Goal: Check status: Check status

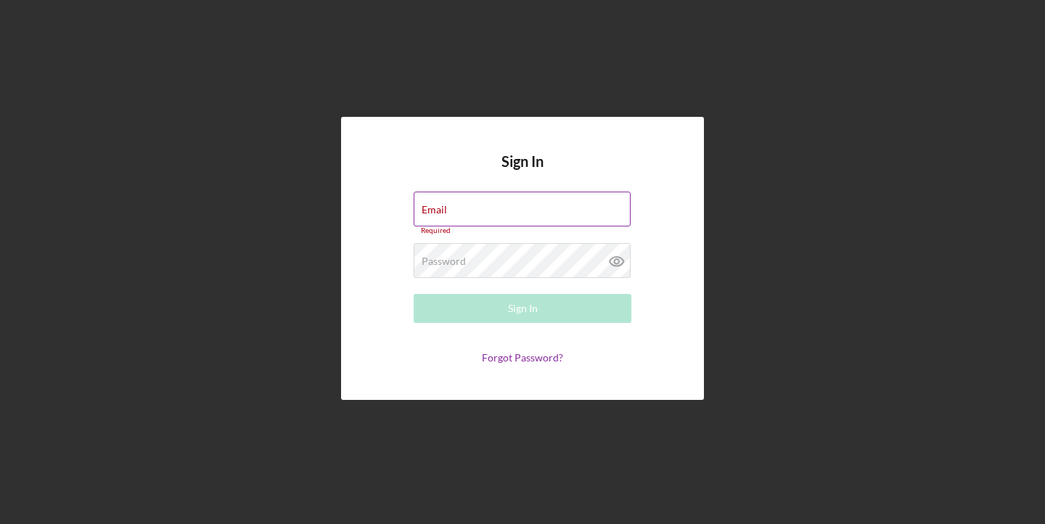
click at [464, 210] on div "Email Required" at bounding box center [522, 214] width 218 height 44
click at [464, 210] on input "Email" at bounding box center [521, 209] width 217 height 35
type input "[EMAIL_ADDRESS][DOMAIN_NAME]"
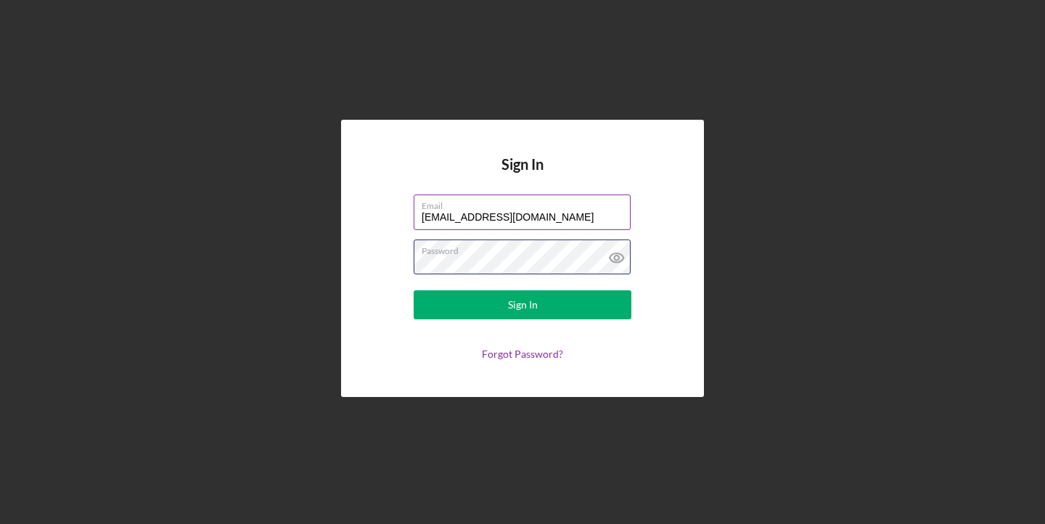
click at [413, 290] on button "Sign In" at bounding box center [522, 304] width 218 height 29
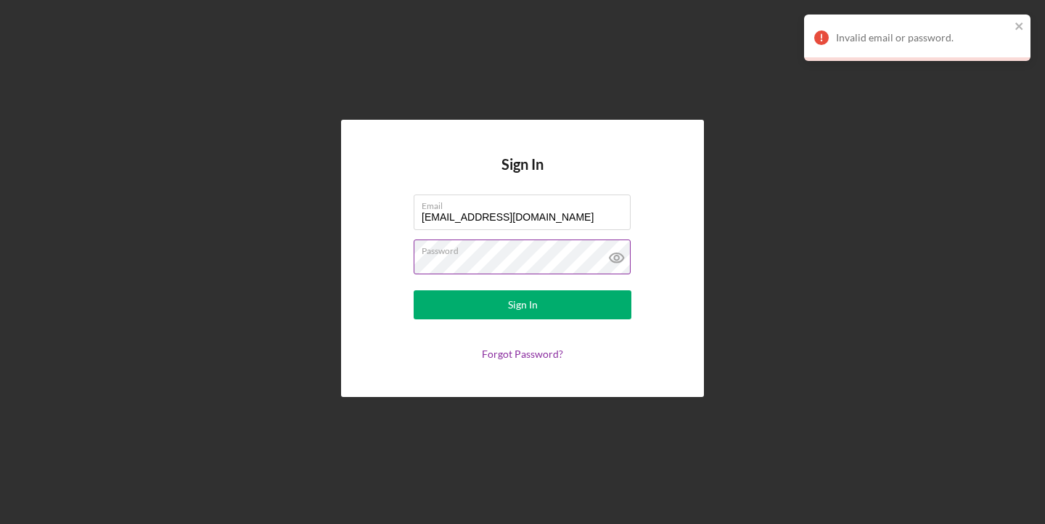
click at [614, 260] on icon at bounding box center [616, 257] width 36 height 36
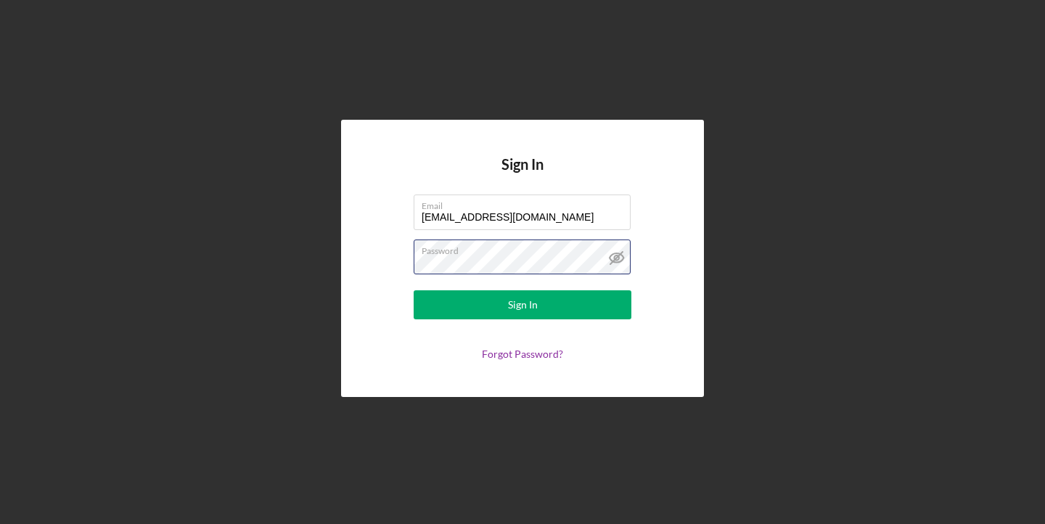
click at [413, 290] on button "Sign In" at bounding box center [522, 304] width 218 height 29
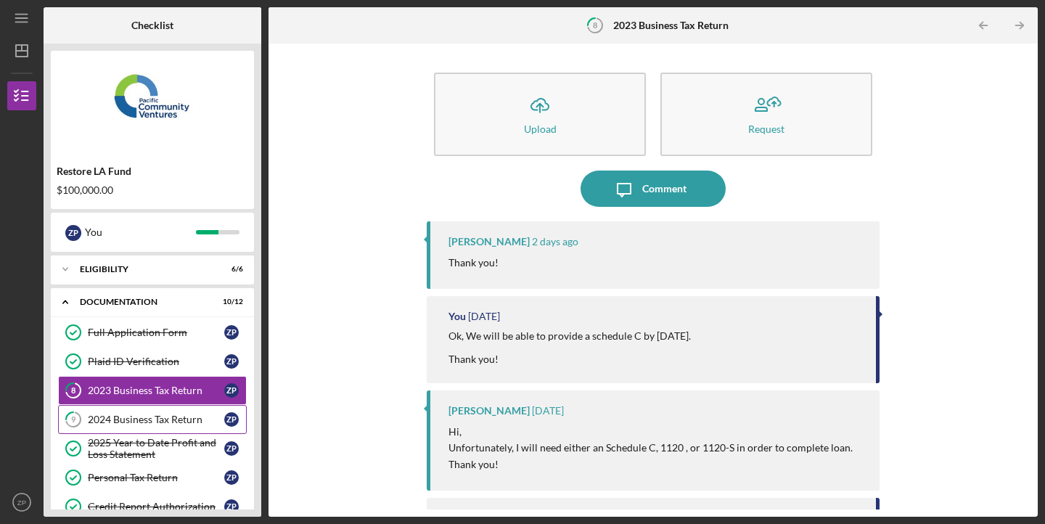
click at [199, 408] on link "9 2024 Business Tax Return Z P" at bounding box center [152, 419] width 189 height 29
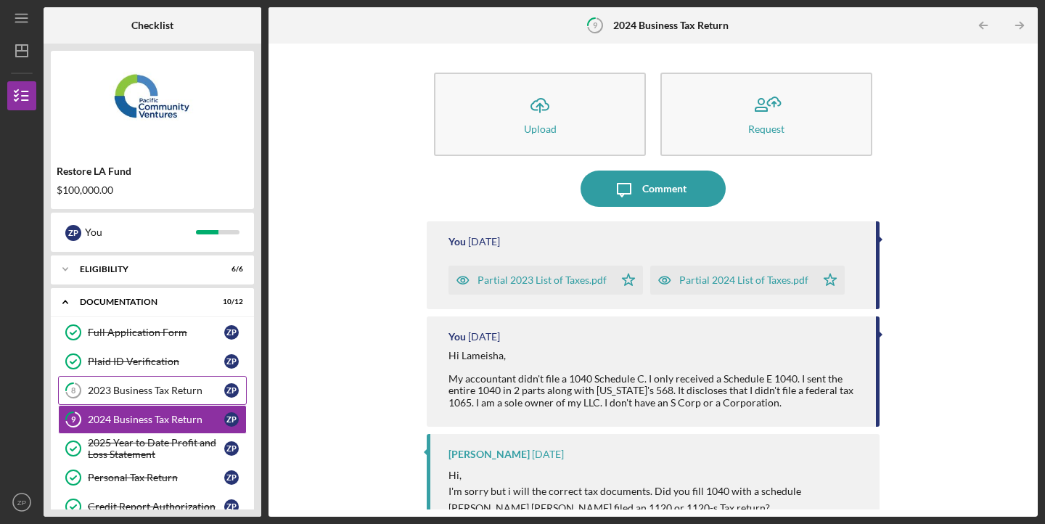
click at [195, 395] on div "2023 Business Tax Return" at bounding box center [156, 390] width 136 height 12
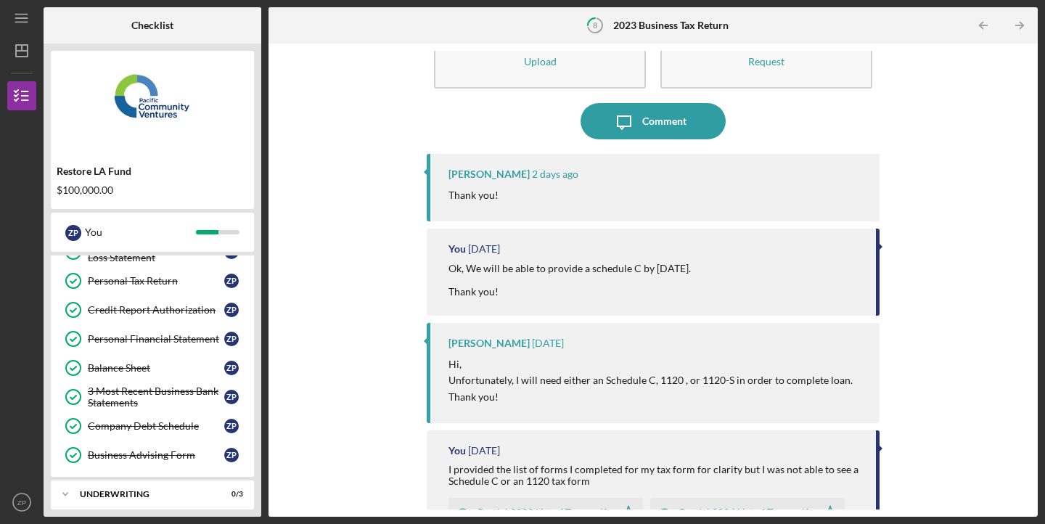
scroll to position [236, 0]
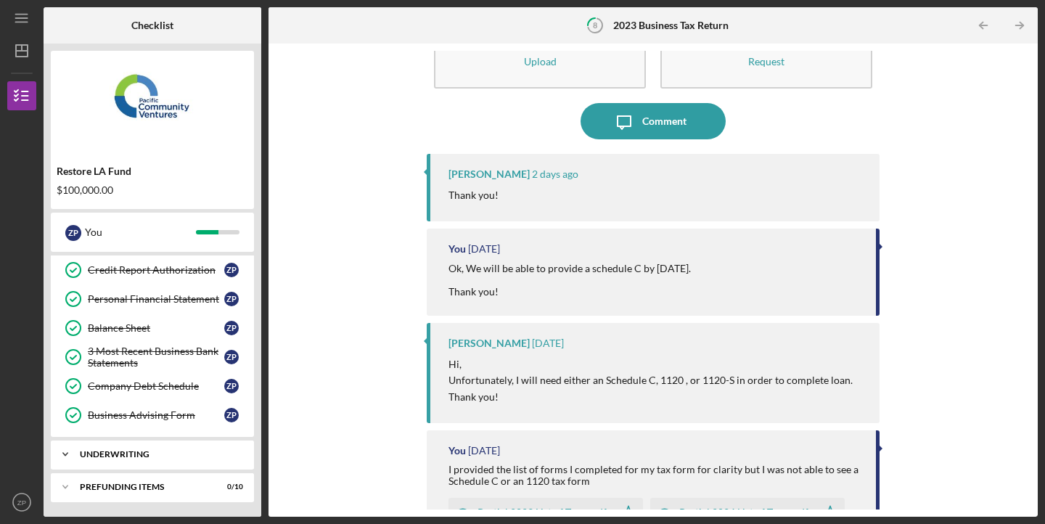
click at [207, 455] on div "Underwriting" at bounding box center [158, 454] width 156 height 9
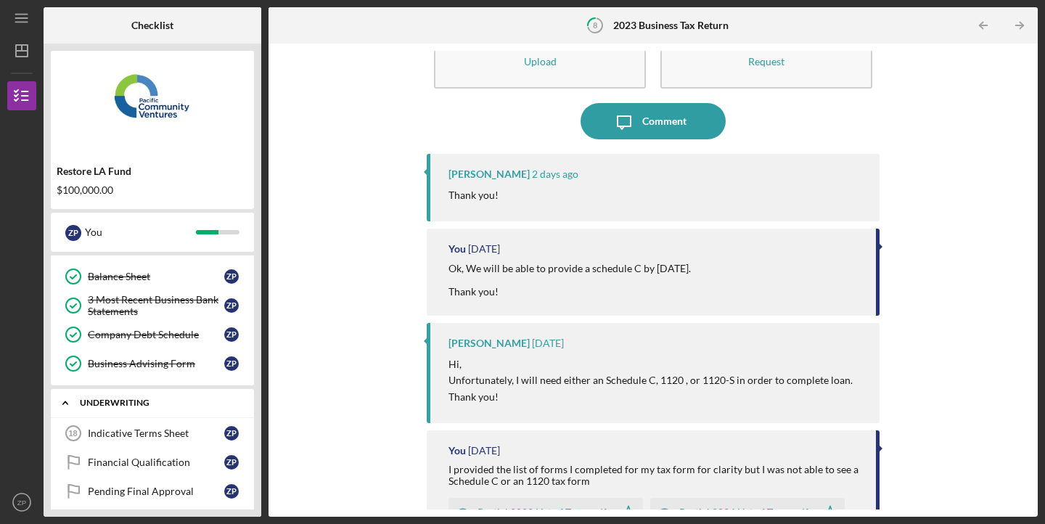
scroll to position [332, 0]
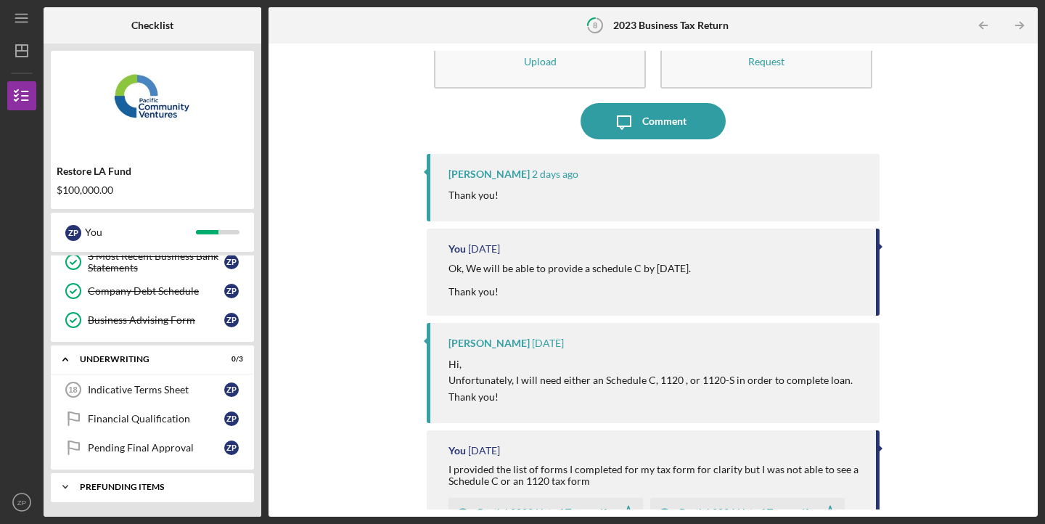
click at [187, 490] on div "Prefunding Items" at bounding box center [158, 486] width 156 height 9
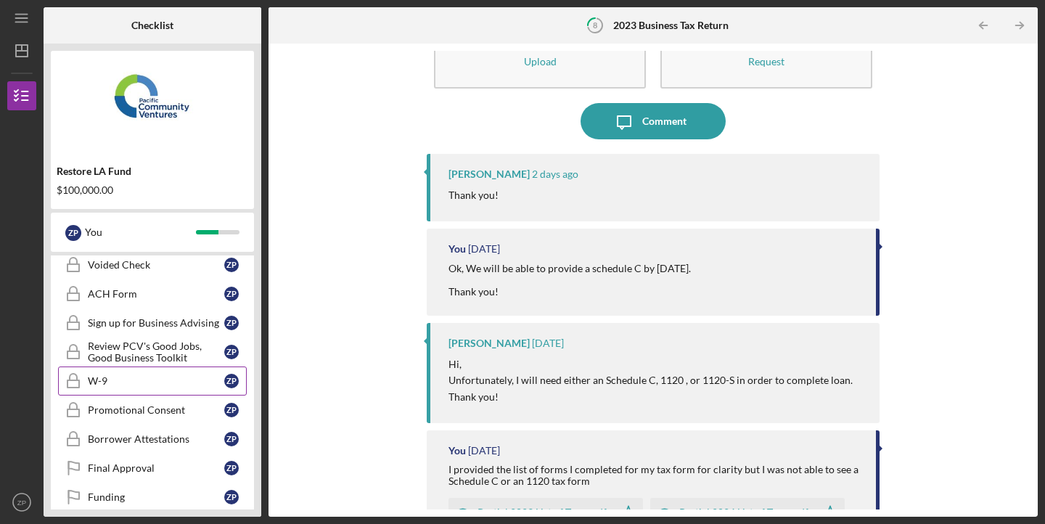
scroll to position [630, 0]
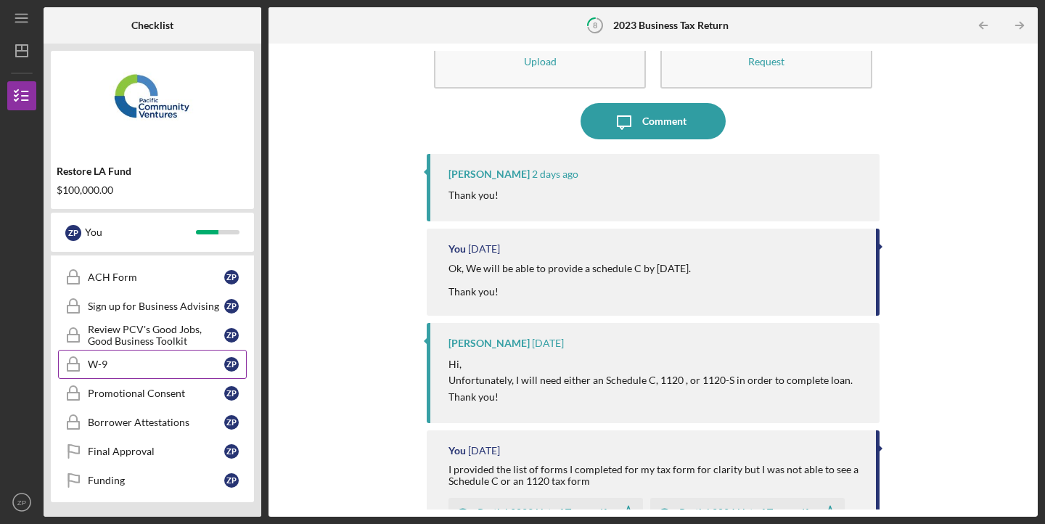
click at [177, 368] on div "W-9" at bounding box center [156, 364] width 136 height 12
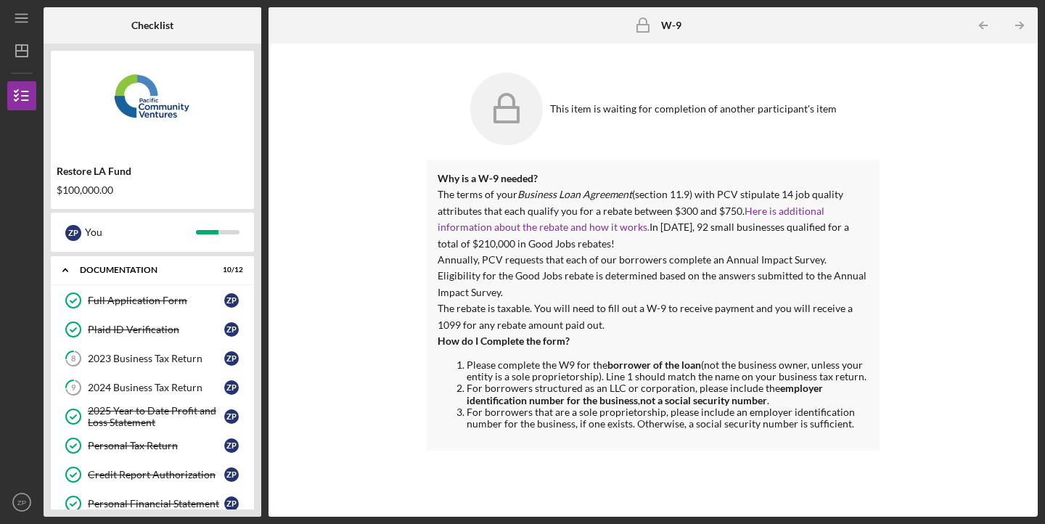
scroll to position [15, 0]
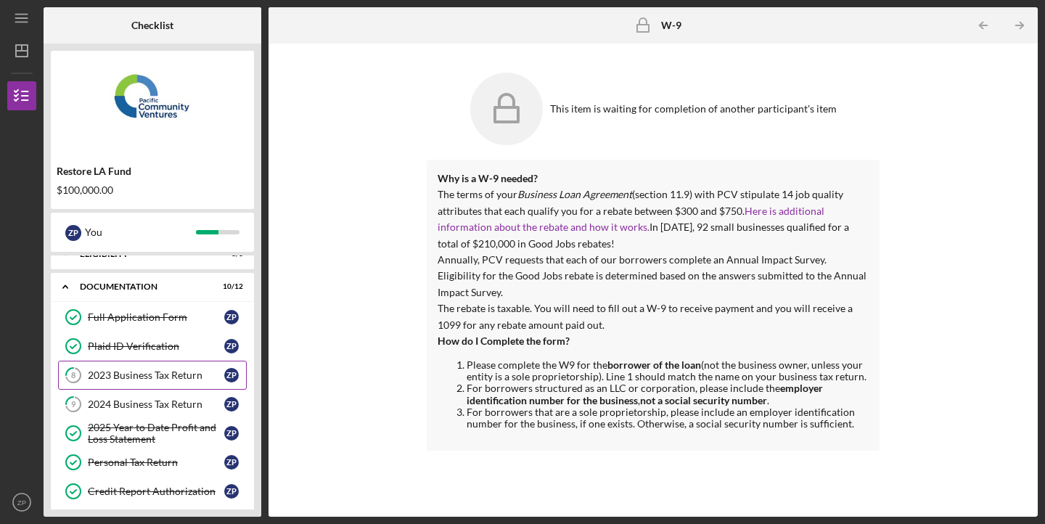
click at [133, 368] on link "8 2023 Business Tax Return Z P" at bounding box center [152, 375] width 189 height 29
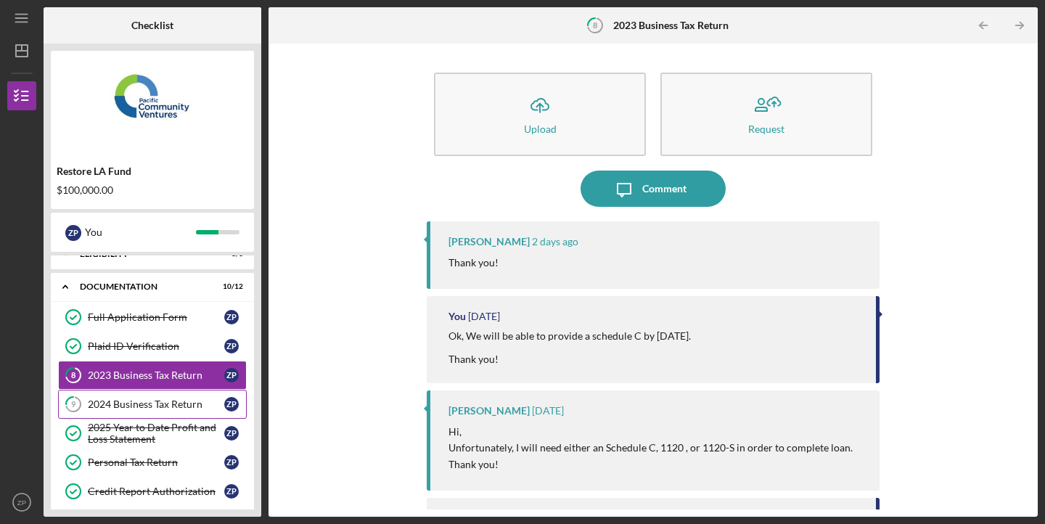
click at [136, 393] on link "9 2024 Business Tax Return Z P" at bounding box center [152, 404] width 189 height 29
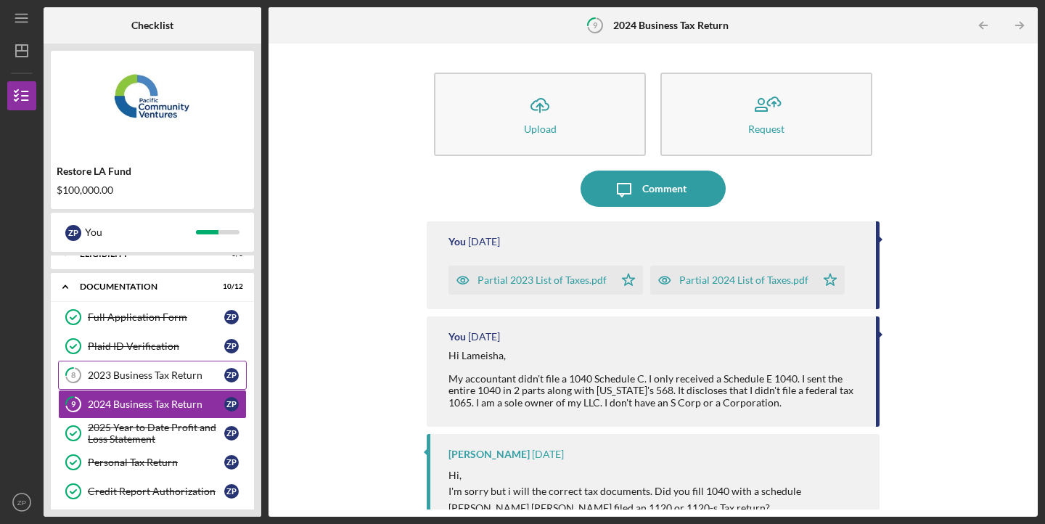
click at [136, 378] on div "2023 Business Tax Return" at bounding box center [156, 375] width 136 height 12
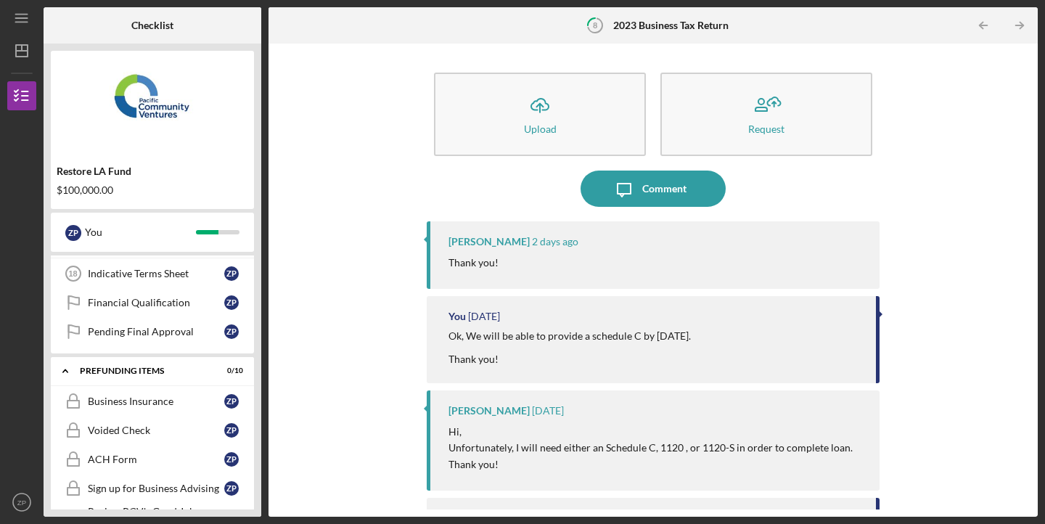
scroll to position [475, 0]
